Goal: Task Accomplishment & Management: Understand process/instructions

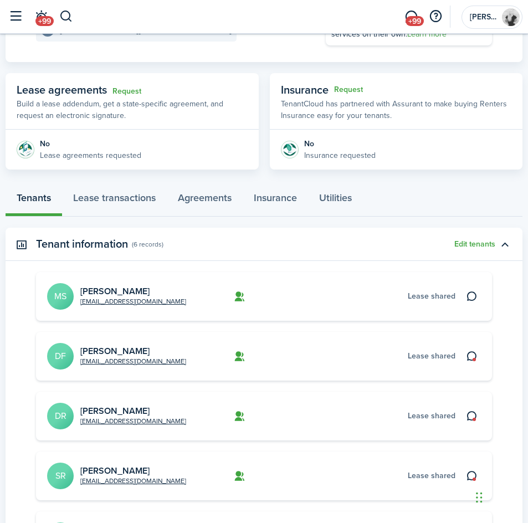
scroll to position [168, 0]
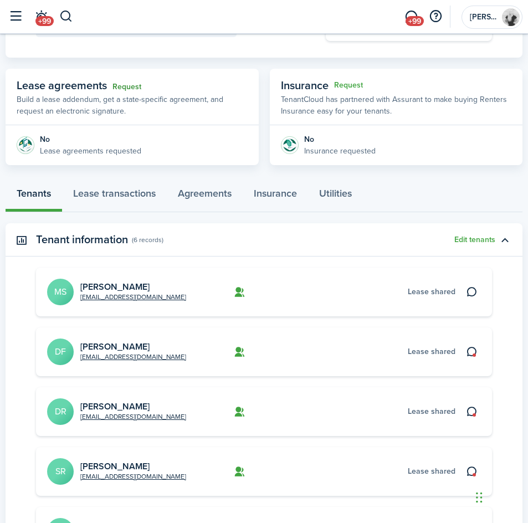
click at [134, 88] on link "Request" at bounding box center [126, 87] width 29 height 9
click at [124, 88] on link "Request" at bounding box center [126, 87] width 29 height 9
click at [130, 88] on link "Request" at bounding box center [126, 87] width 29 height 9
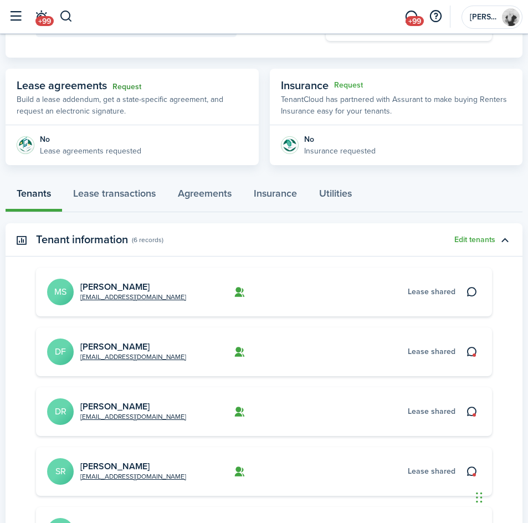
click at [130, 88] on link "Request" at bounding box center [126, 87] width 29 height 9
